Goal: Information Seeking & Learning: Learn about a topic

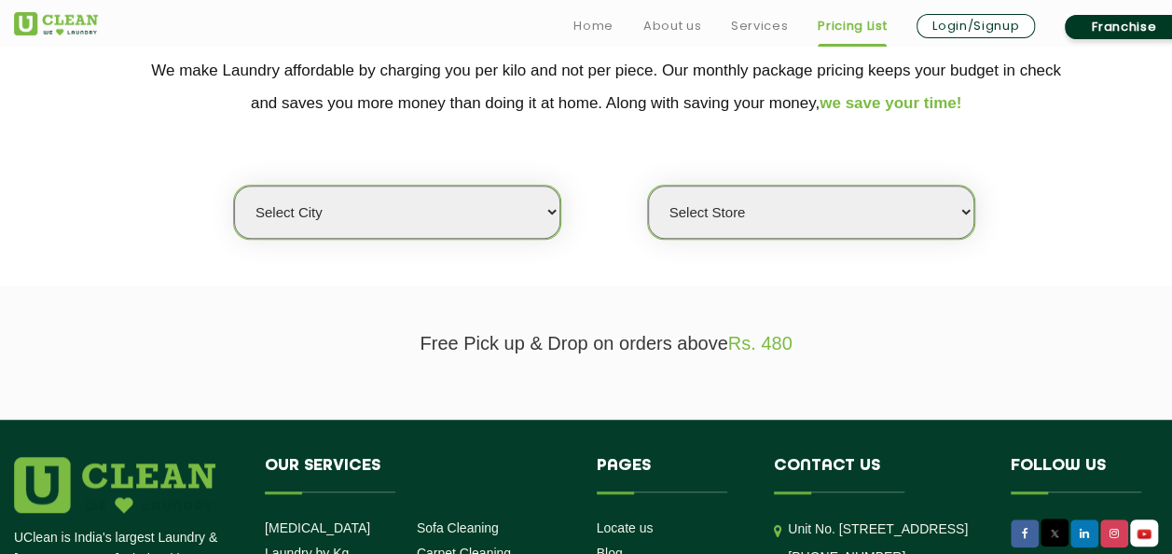
scroll to position [402, 0]
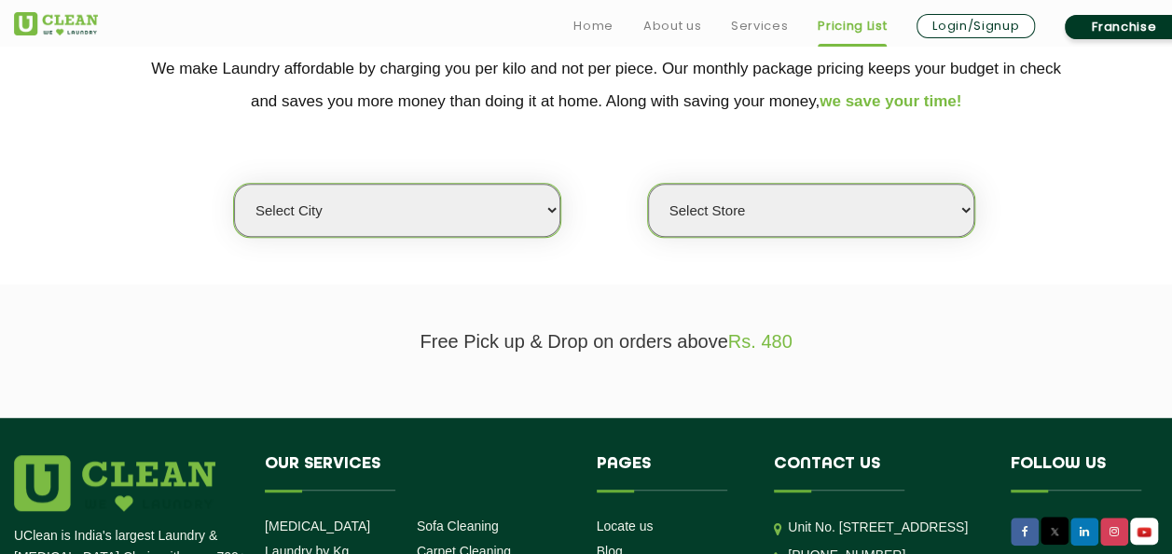
click at [522, 218] on select "Select city [GEOGRAPHIC_DATA] [GEOGRAPHIC_DATA] [GEOGRAPHIC_DATA] [GEOGRAPHIC_D…" at bounding box center [397, 210] width 326 height 53
click at [441, 188] on select "Select city [GEOGRAPHIC_DATA] [GEOGRAPHIC_DATA] [GEOGRAPHIC_DATA] [GEOGRAPHIC_D…" at bounding box center [397, 210] width 326 height 53
select select "36"
select select "0"
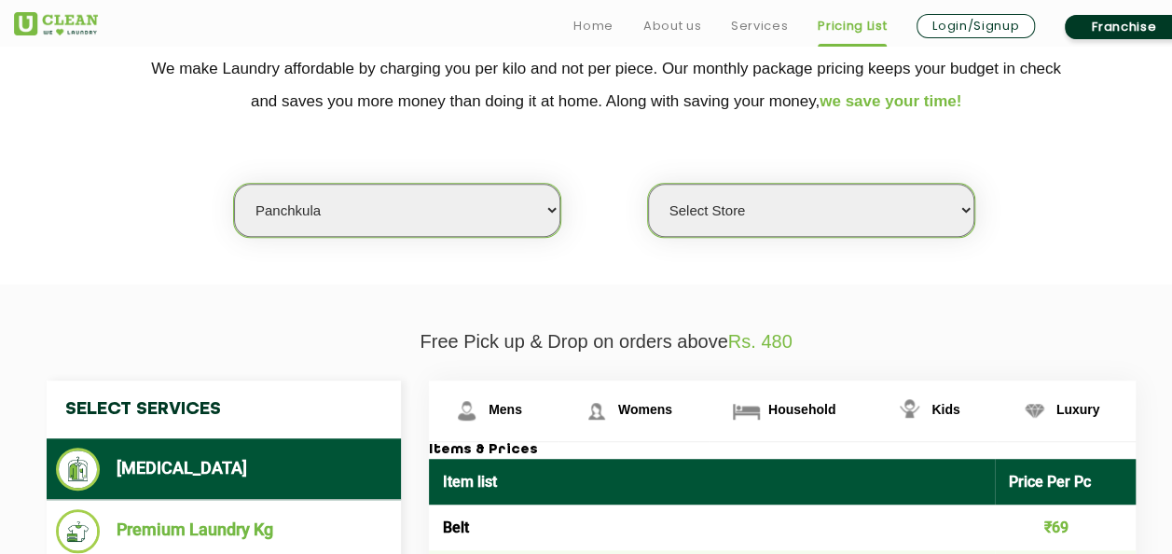
click at [434, 186] on select "Select city [GEOGRAPHIC_DATA] [GEOGRAPHIC_DATA] [GEOGRAPHIC_DATA] [GEOGRAPHIC_D…" at bounding box center [397, 210] width 326 height 53
click at [814, 184] on select "Select Store UClean Peer Muchalla" at bounding box center [811, 210] width 326 height 53
click at [556, 214] on select "Select city [GEOGRAPHIC_DATA] [GEOGRAPHIC_DATA] [GEOGRAPHIC_DATA] [GEOGRAPHIC_D…" at bounding box center [397, 210] width 326 height 53
click at [346, 207] on select "Select city [GEOGRAPHIC_DATA] [GEOGRAPHIC_DATA] [GEOGRAPHIC_DATA] [GEOGRAPHIC_D…" at bounding box center [397, 210] width 326 height 53
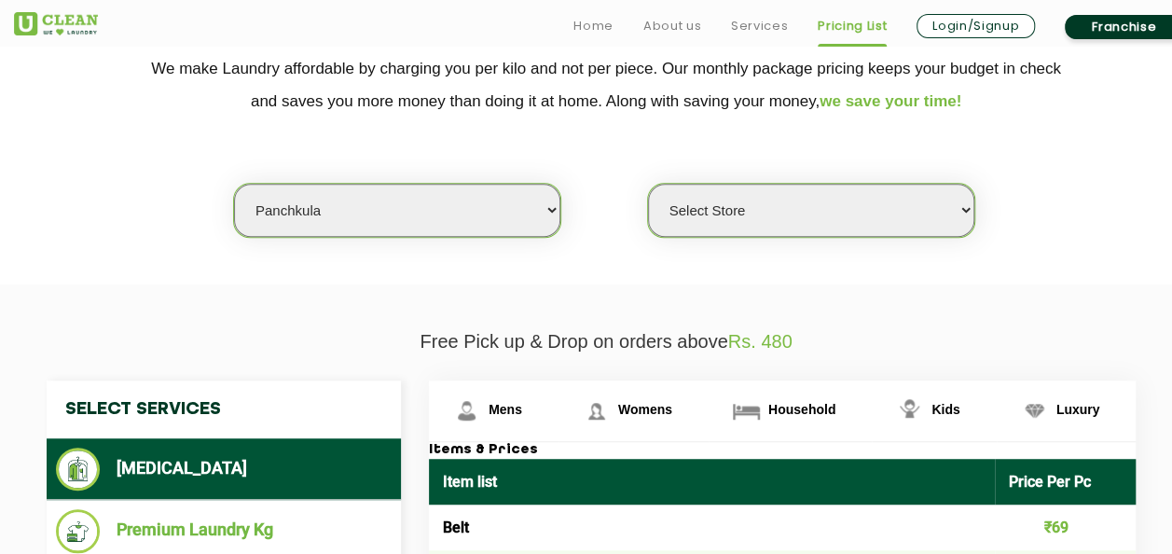
click at [346, 207] on select "Select city [GEOGRAPHIC_DATA] [GEOGRAPHIC_DATA] [GEOGRAPHIC_DATA] [GEOGRAPHIC_D…" at bounding box center [397, 210] width 326 height 53
select select "4"
click at [234, 184] on select "Select city [GEOGRAPHIC_DATA] [GEOGRAPHIC_DATA] [GEOGRAPHIC_DATA] [GEOGRAPHIC_D…" at bounding box center [397, 210] width 326 height 53
click at [786, 207] on select "Select Store [GEOGRAPHIC_DATA] [GEOGRAPHIC_DATA] [GEOGRAPHIC_DATA] [GEOGRAPHIC_…" at bounding box center [811, 210] width 326 height 53
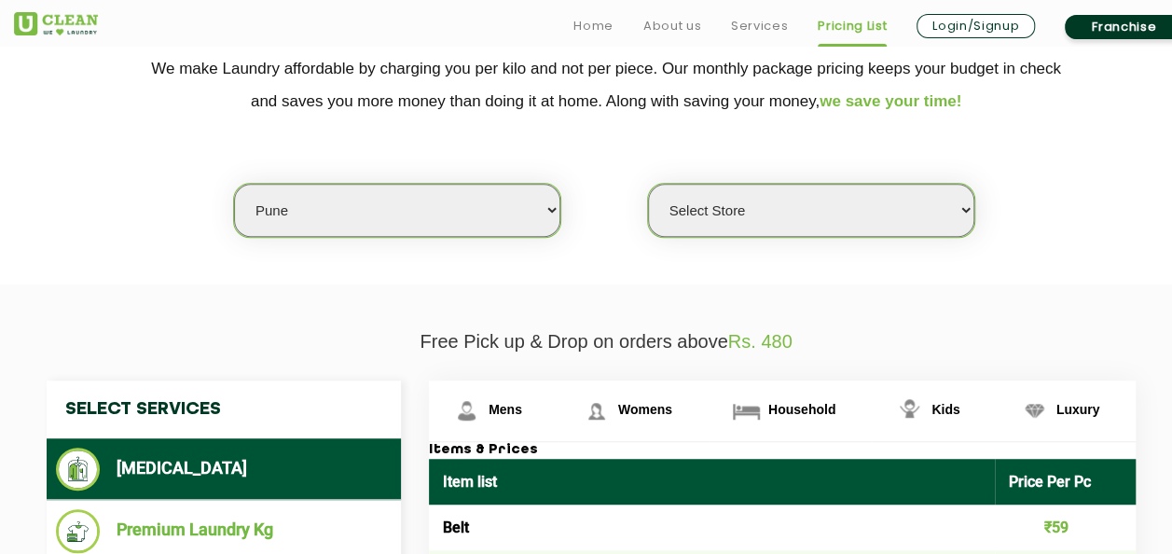
select select "380"
click at [648, 184] on select "Select Store [GEOGRAPHIC_DATA] [GEOGRAPHIC_DATA] [GEOGRAPHIC_DATA] [GEOGRAPHIC_…" at bounding box center [811, 210] width 326 height 53
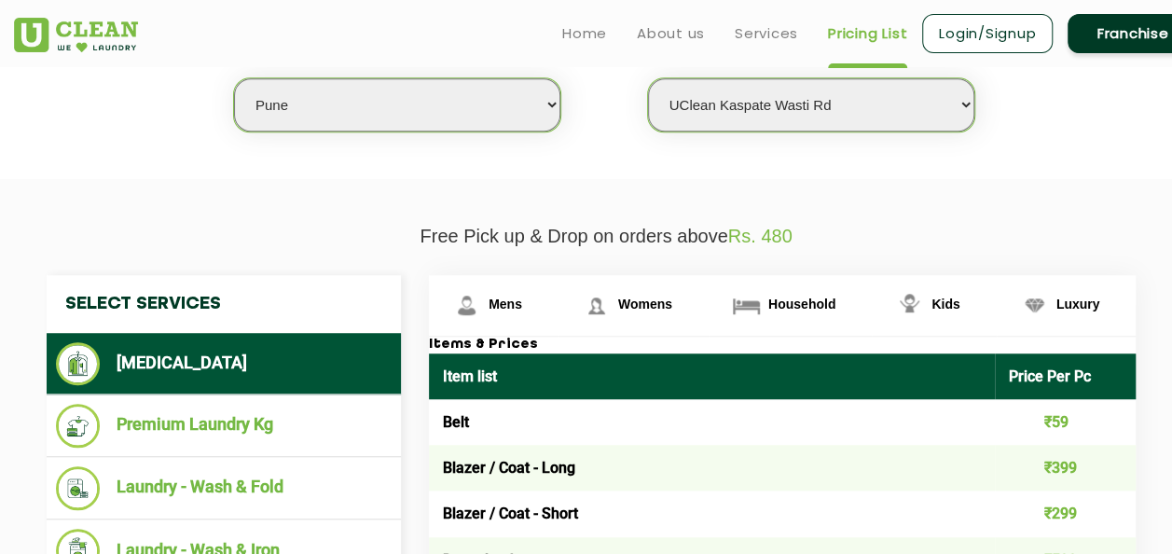
scroll to position [506, 0]
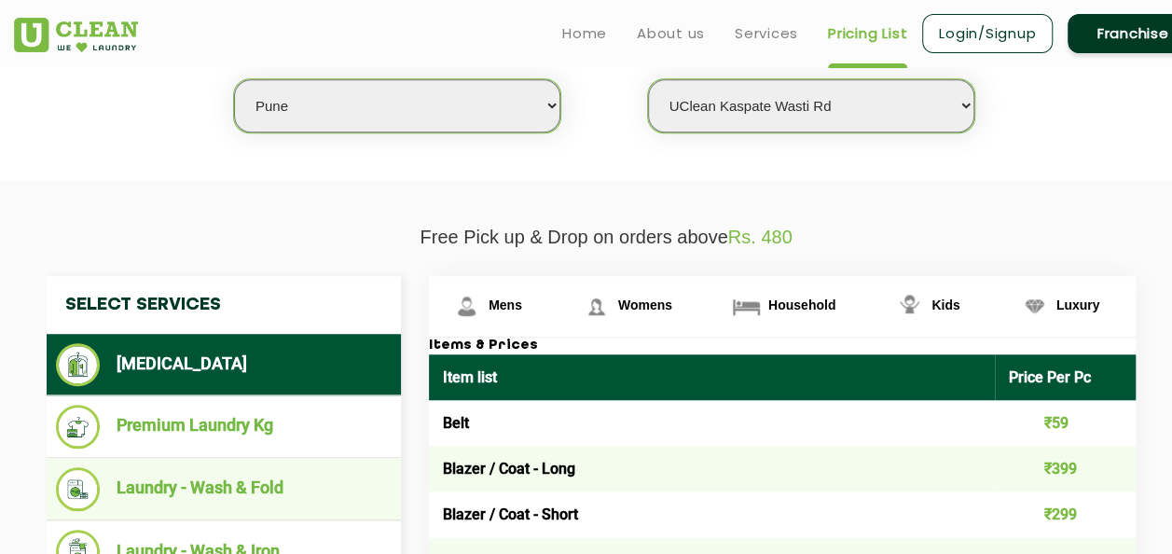
click at [272, 484] on li "Laundry - Wash & Fold" at bounding box center [224, 489] width 336 height 44
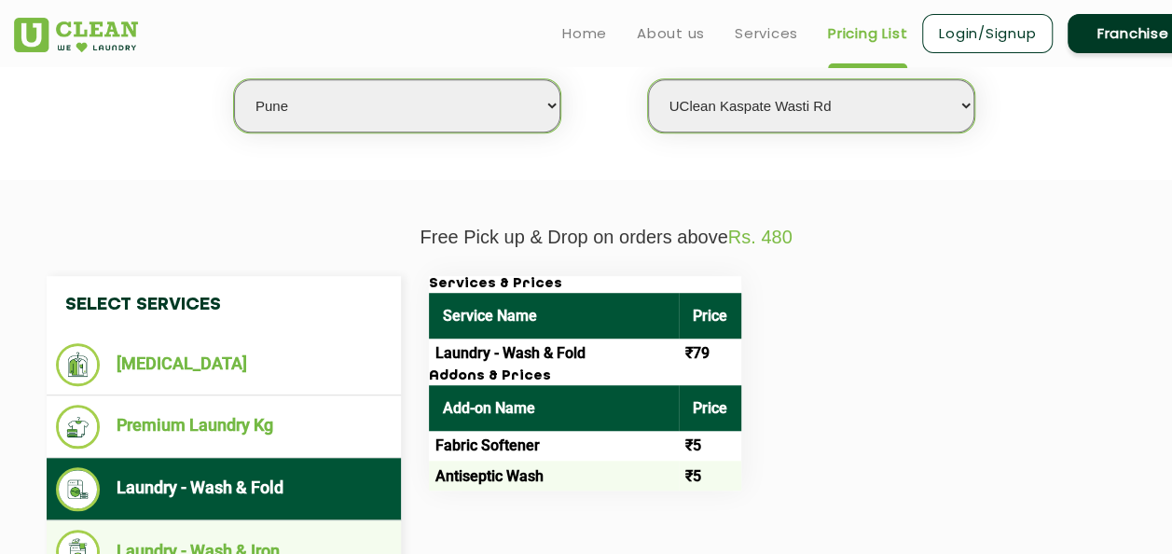
click at [274, 535] on li "Laundry - Wash & Iron" at bounding box center [224, 552] width 336 height 44
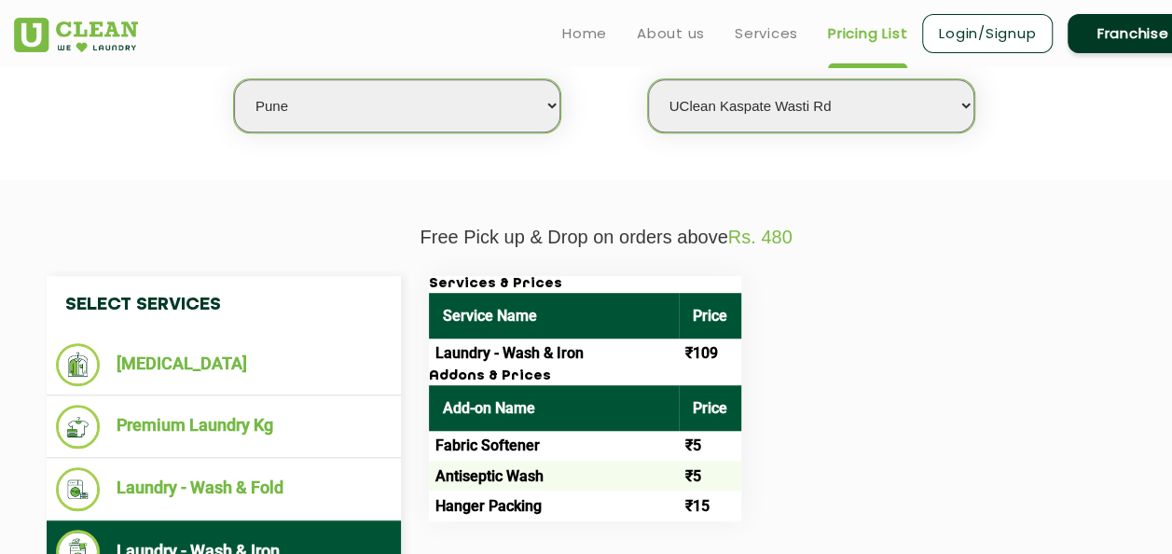
click at [274, 535] on li "Laundry - Wash & Iron" at bounding box center [224, 552] width 336 height 44
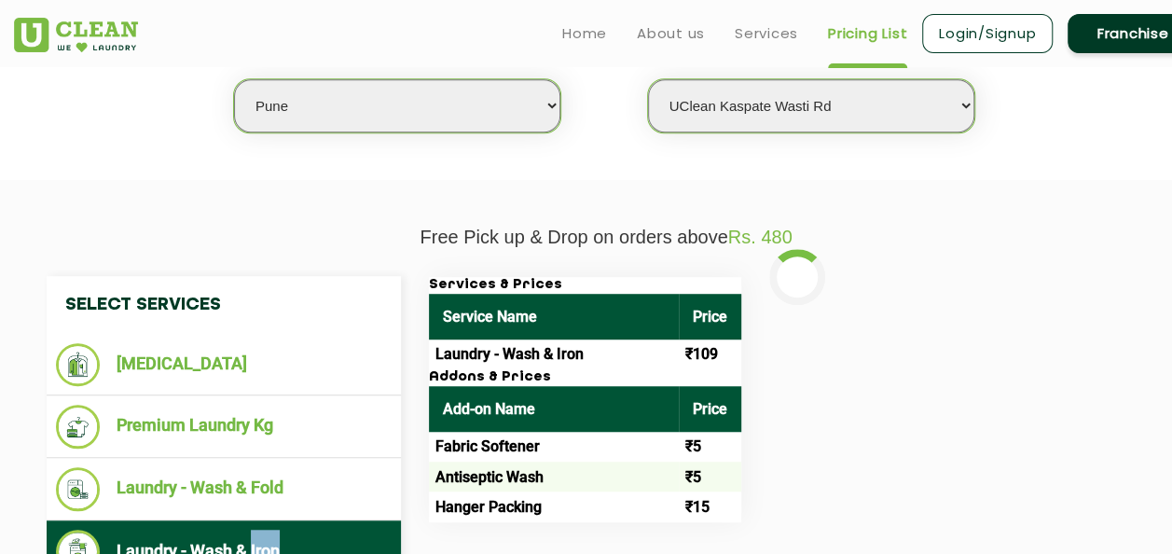
click at [274, 535] on li "Laundry - Wash & Iron" at bounding box center [224, 552] width 336 height 44
